Goal: Feedback & Contribution: Leave review/rating

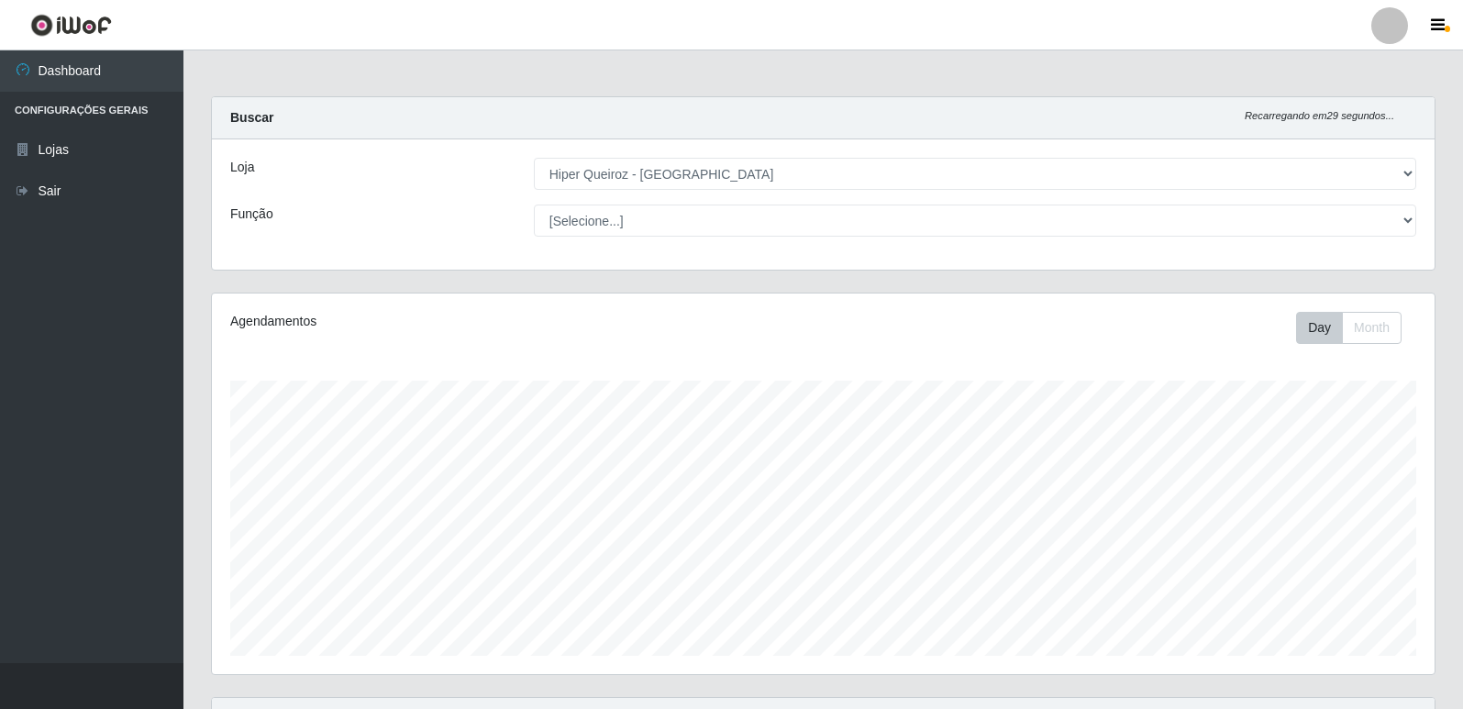
select select "516"
click at [396, 216] on div "Função" at bounding box center [368, 221] width 304 height 32
click at [398, 223] on div "Função" at bounding box center [368, 221] width 304 height 32
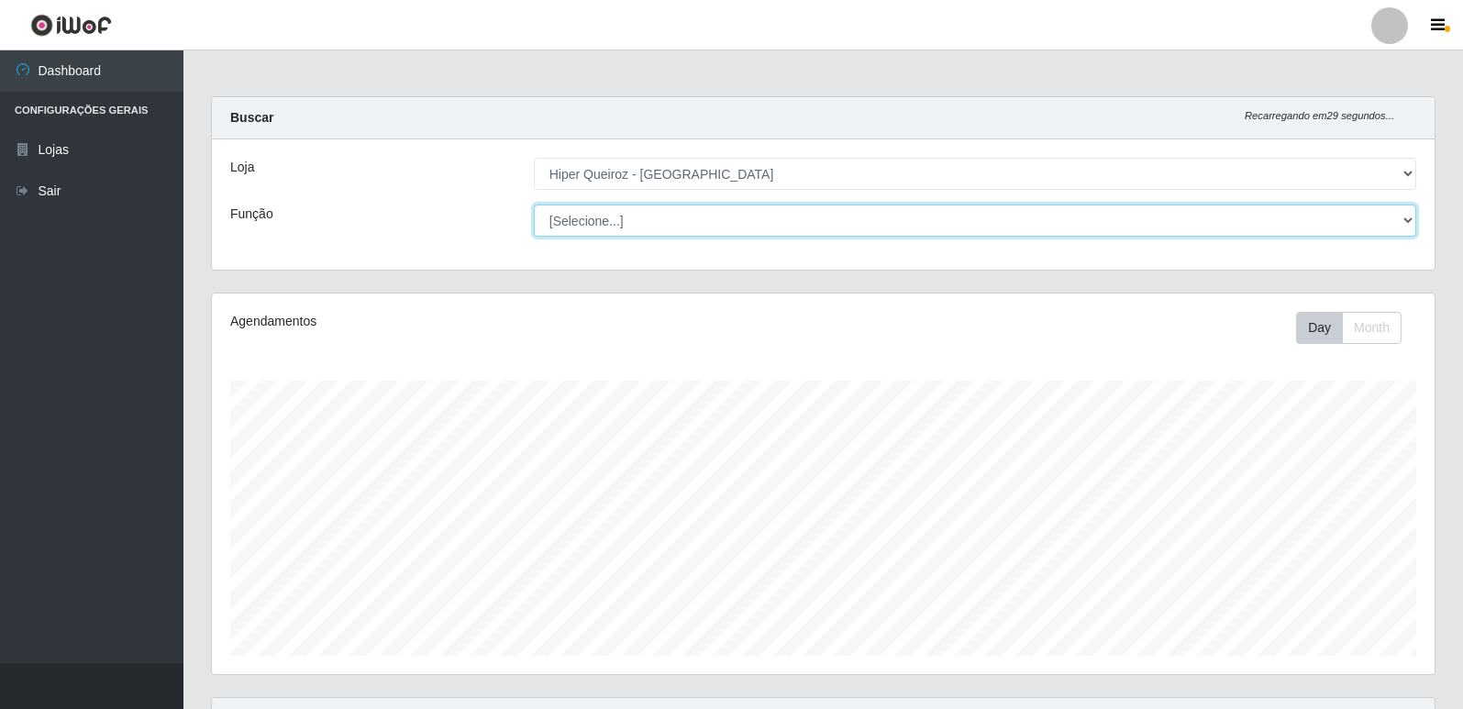
click at [643, 222] on select "[Selecione...] ASG ASG + ASG ++ Embalador Embalador + Embalador ++ Repositor Re…" at bounding box center [975, 221] width 882 height 32
click at [534, 205] on select "[Selecione...] ASG ASG + ASG ++ Embalador Embalador + Embalador ++ Repositor Re…" at bounding box center [975, 221] width 882 height 32
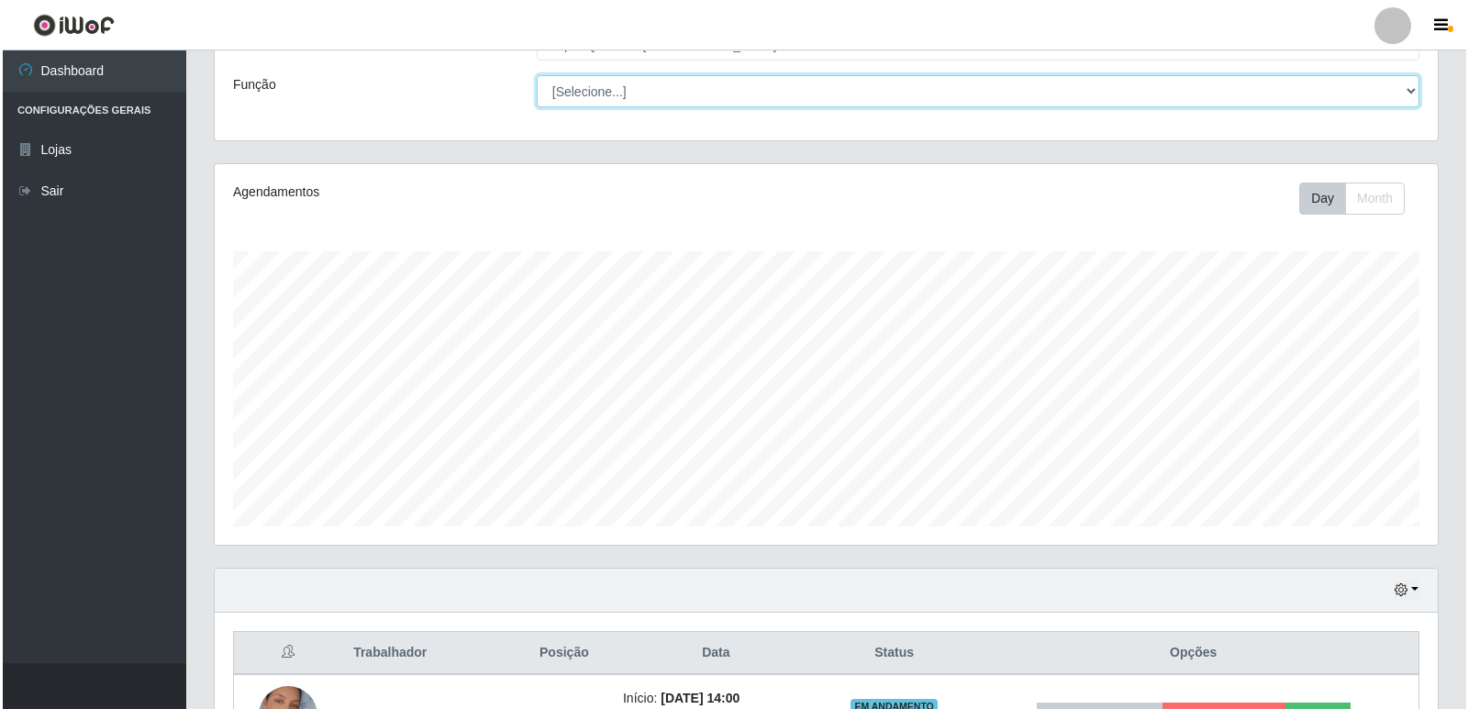
scroll to position [264, 0]
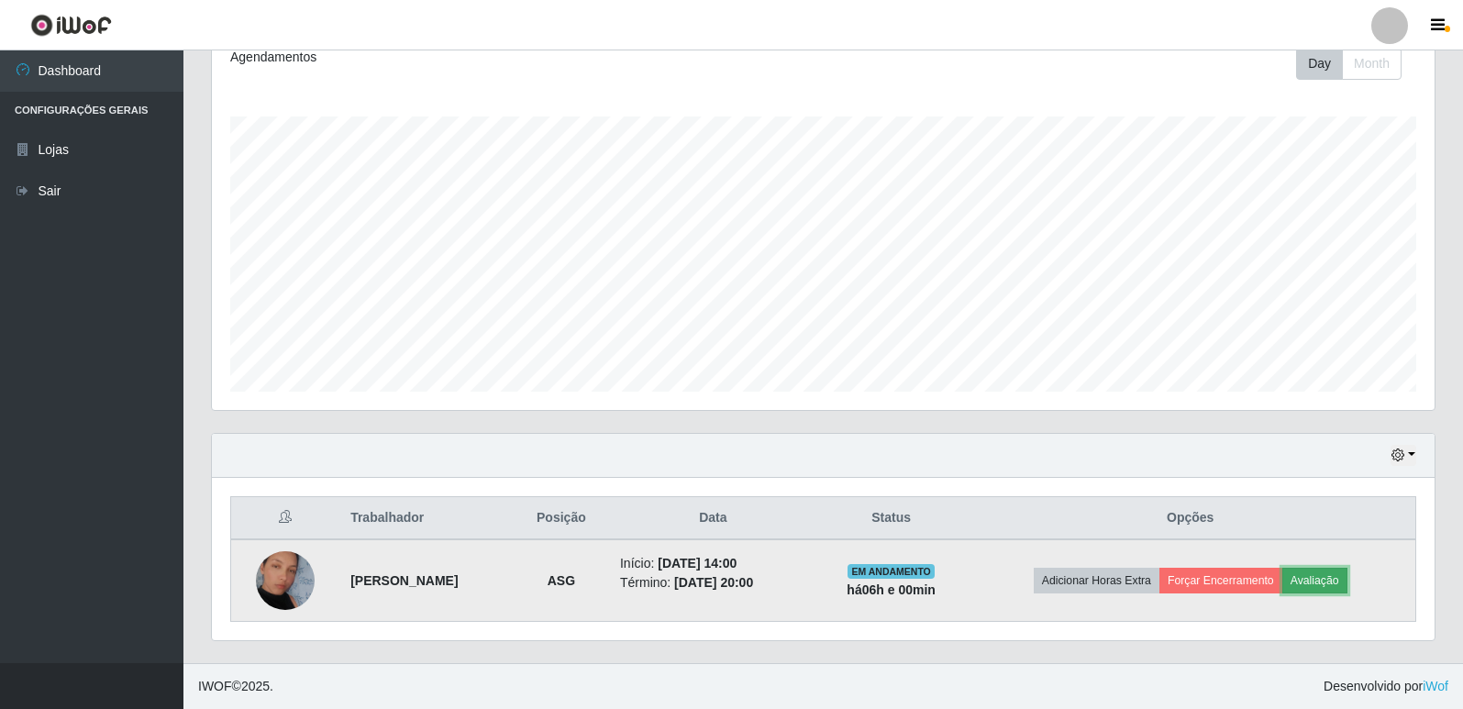
click at [1315, 574] on button "Avaliação" at bounding box center [1314, 581] width 65 height 26
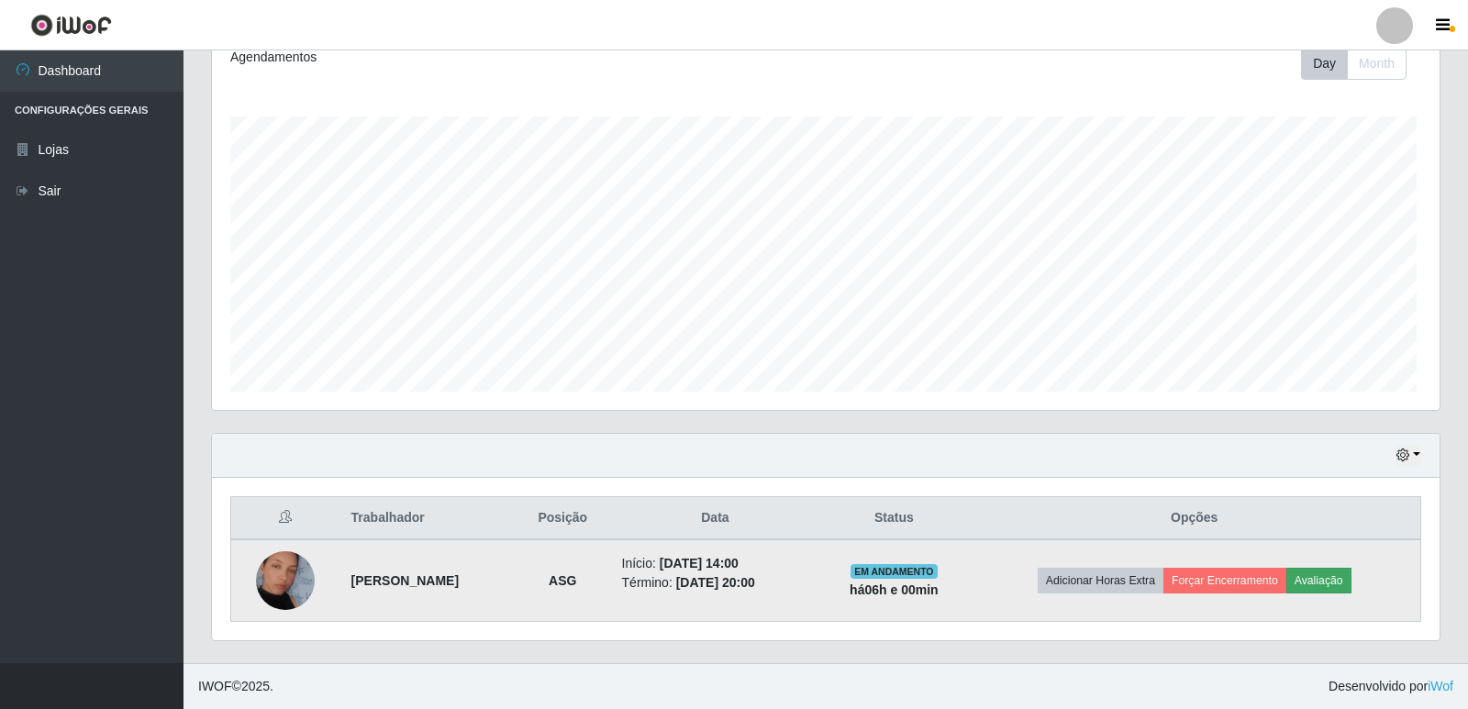
scroll to position [381, 1214]
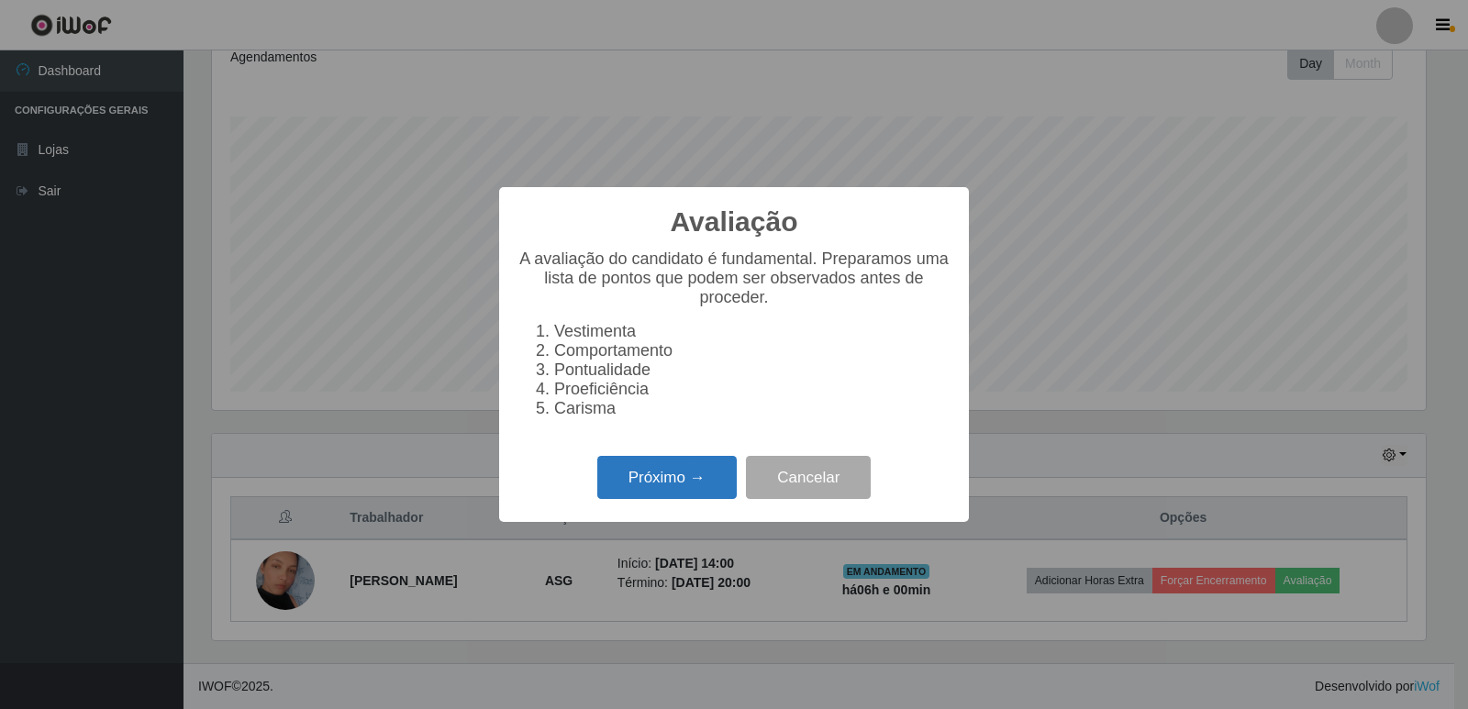
click at [681, 485] on button "Próximo →" at bounding box center [666, 477] width 139 height 43
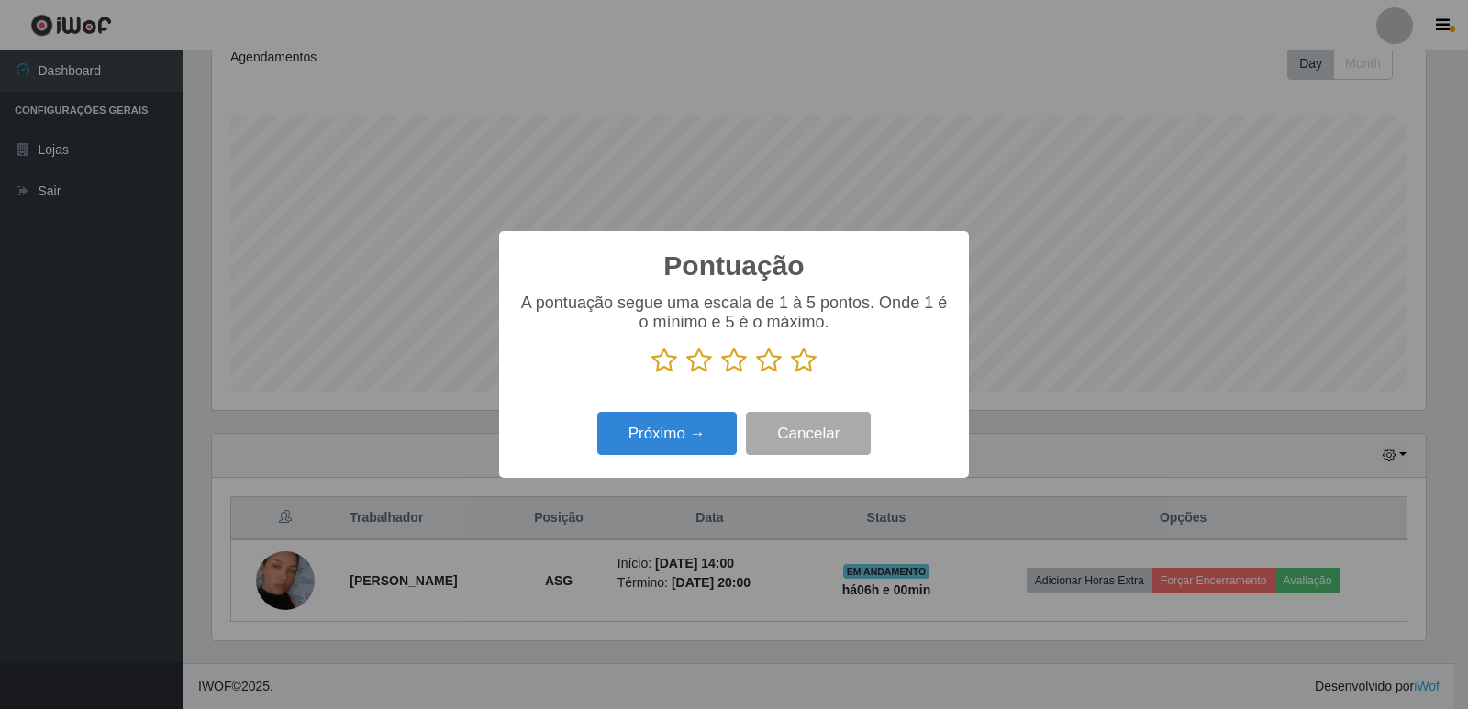
click at [801, 365] on icon at bounding box center [804, 361] width 26 height 28
click at [791, 374] on input "radio" at bounding box center [791, 374] width 0 height 0
click at [673, 423] on button "Próximo →" at bounding box center [666, 433] width 139 height 43
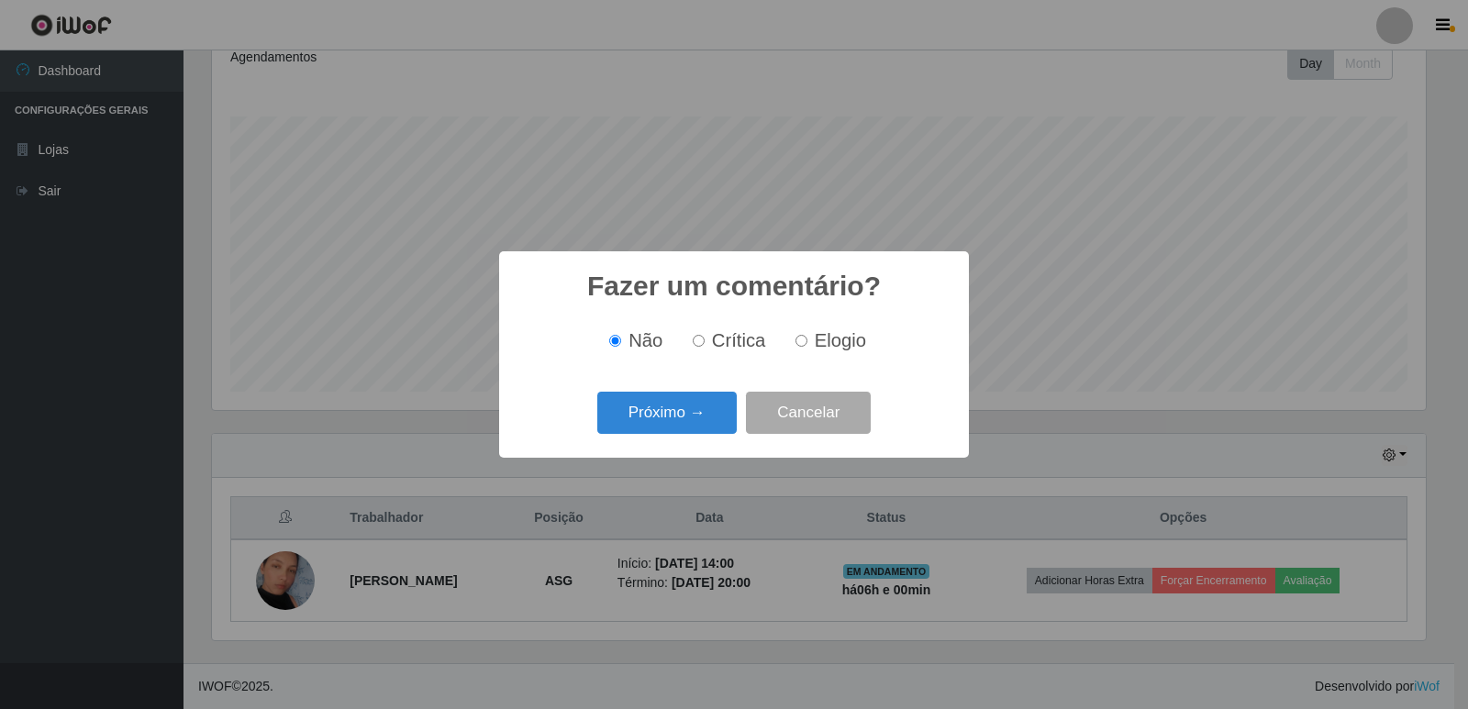
drag, startPoint x: 804, startPoint y: 343, endPoint x: 738, endPoint y: 366, distance: 69.9
click at [804, 342] on input "Elogio" at bounding box center [801, 341] width 12 height 12
radio input "true"
click at [708, 408] on button "Próximo →" at bounding box center [666, 413] width 139 height 43
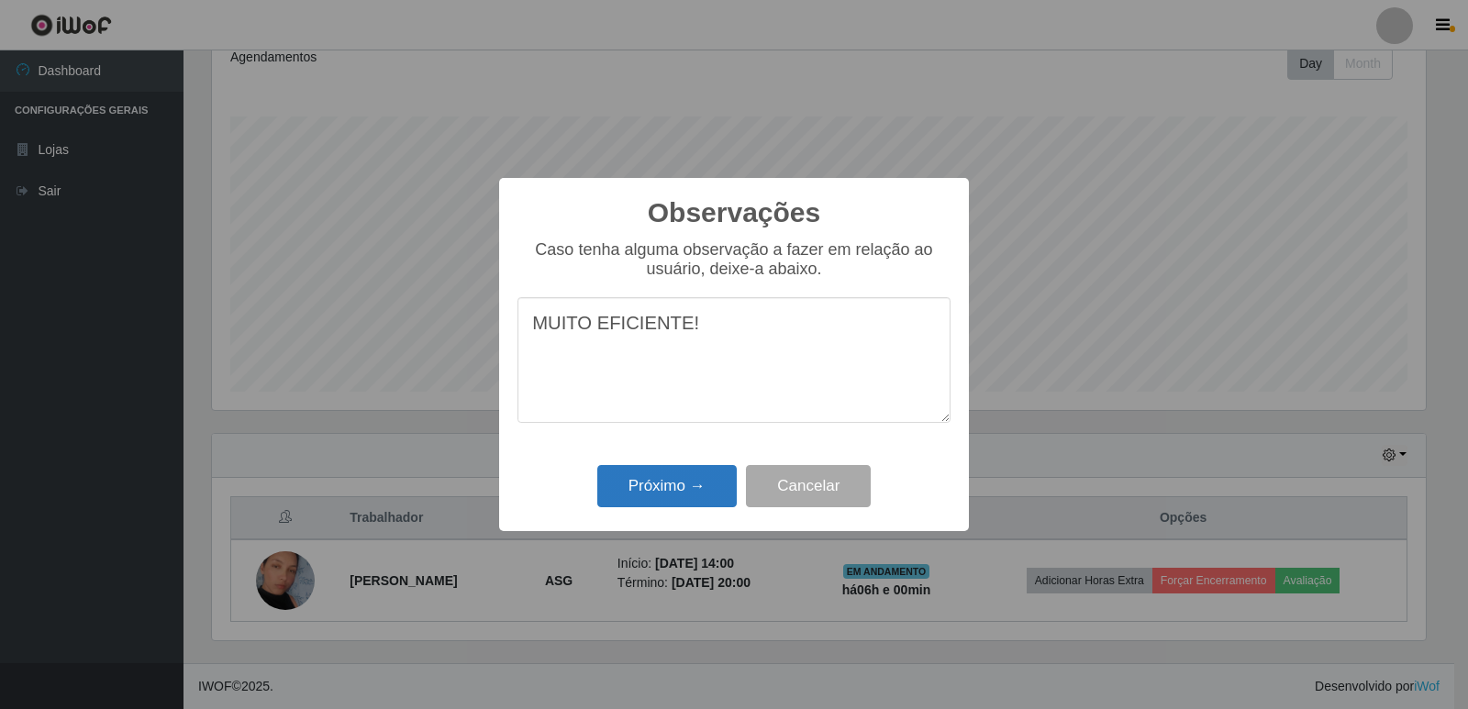
type textarea "MUITO EFICIENTE!"
click at [638, 492] on button "Próximo →" at bounding box center [666, 486] width 139 height 43
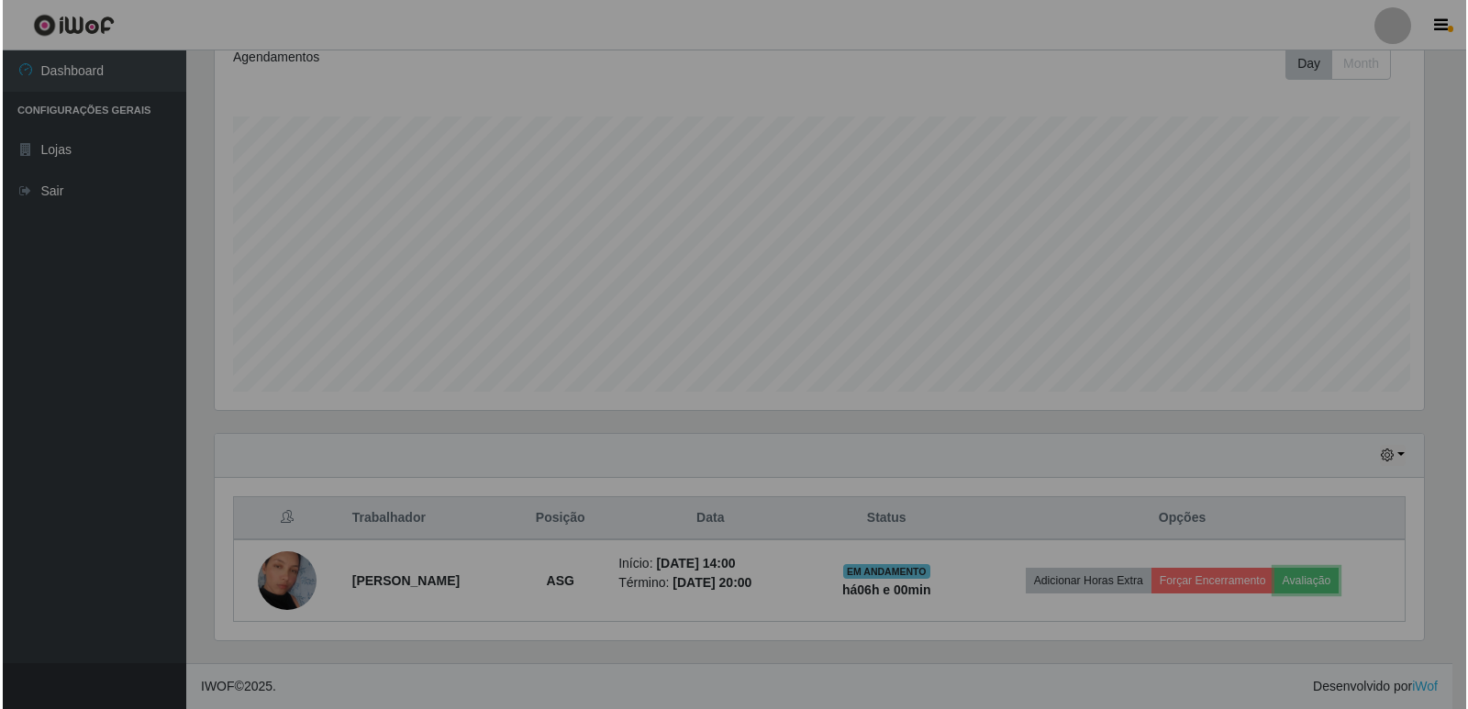
scroll to position [381, 1223]
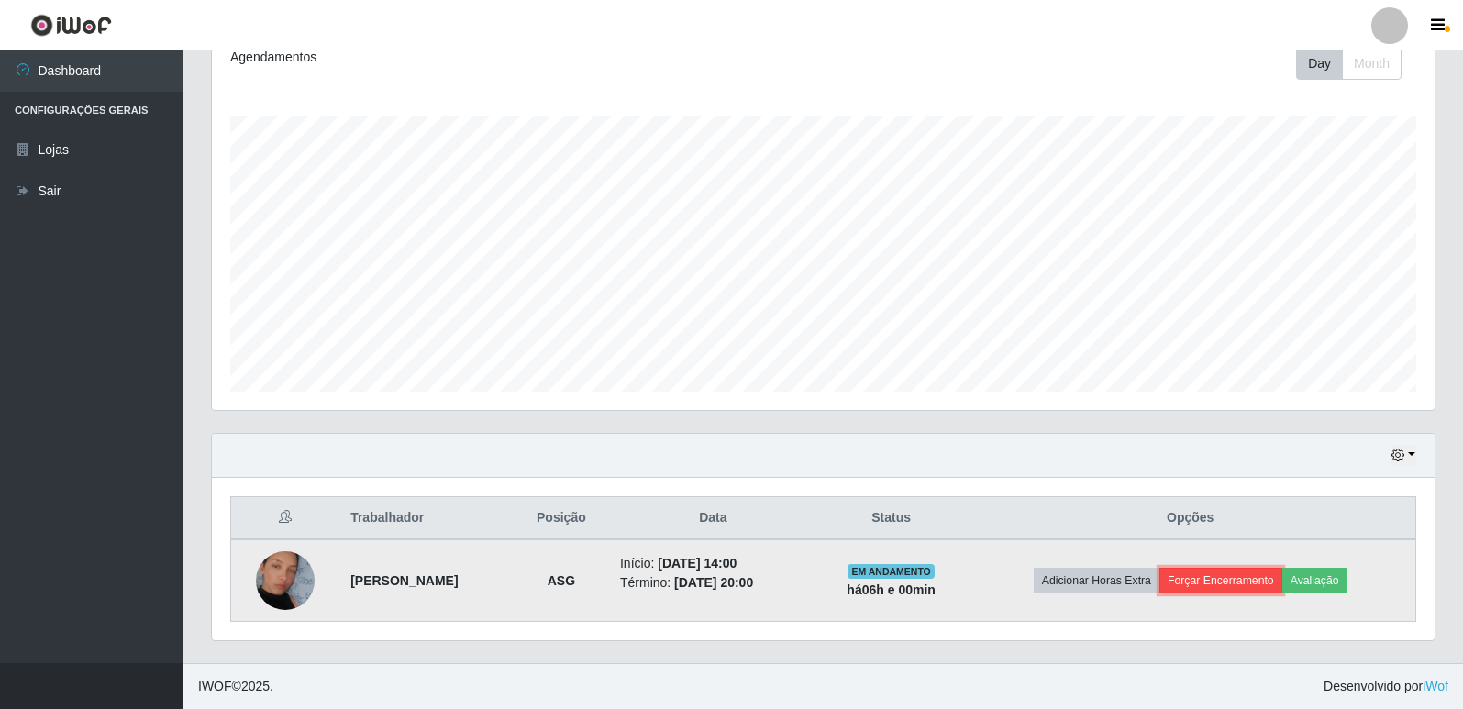
click at [1204, 582] on button "Forçar Encerramento" at bounding box center [1220, 581] width 123 height 26
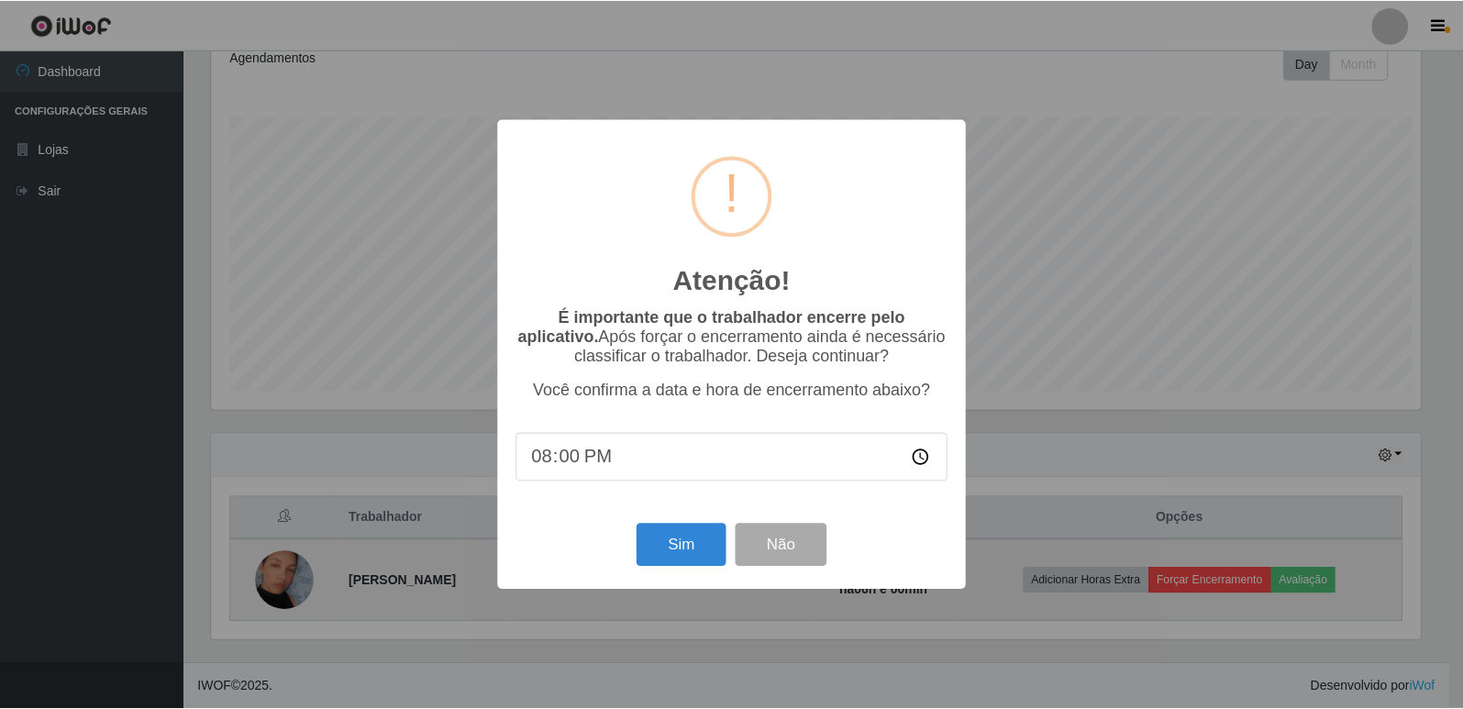
scroll to position [381, 1214]
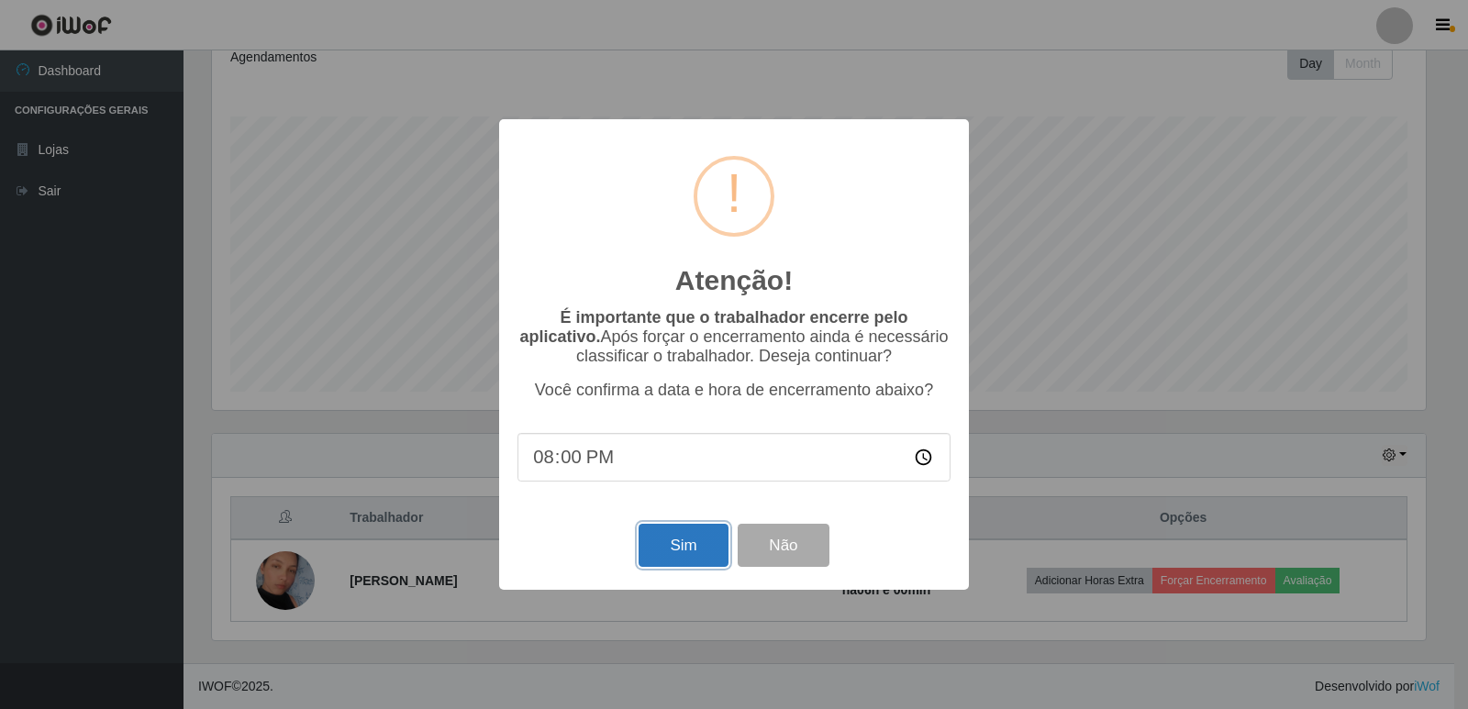
click at [701, 544] on button "Sim" at bounding box center [682, 545] width 89 height 43
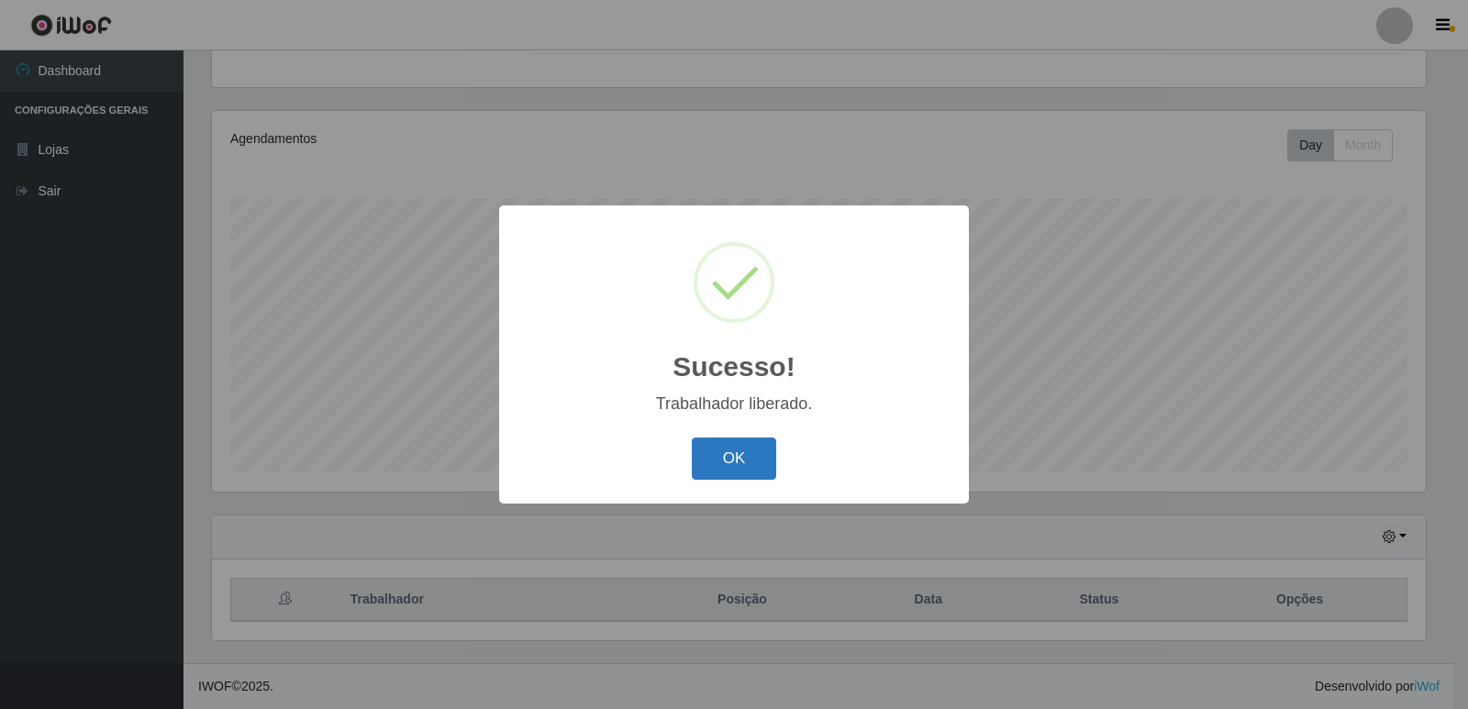
click at [751, 475] on button "OK" at bounding box center [734, 459] width 85 height 43
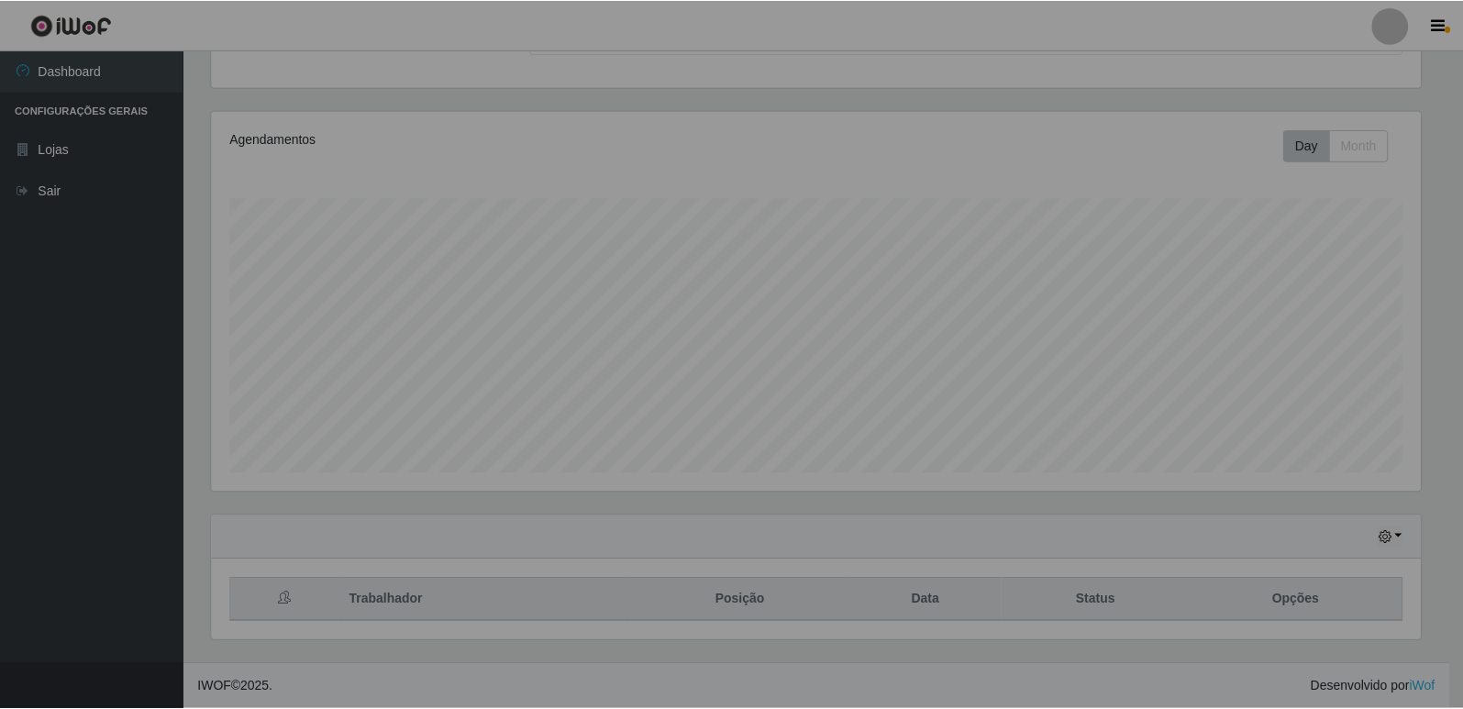
scroll to position [381, 1223]
